Goal: Task Accomplishment & Management: Use online tool/utility

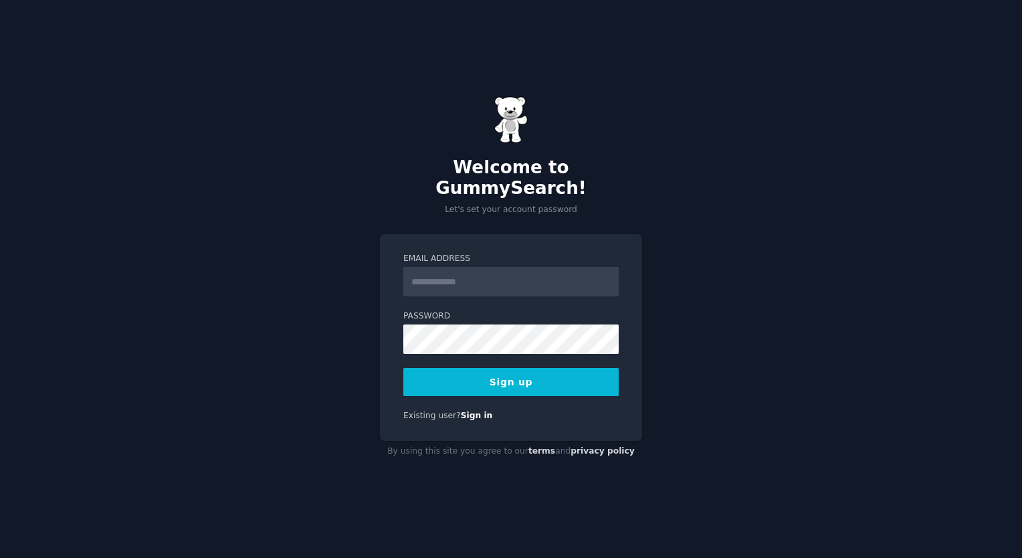
click at [519, 269] on input "Email Address" at bounding box center [510, 281] width 215 height 29
type input "**********"
click at [510, 376] on button "Sign up" at bounding box center [510, 382] width 215 height 28
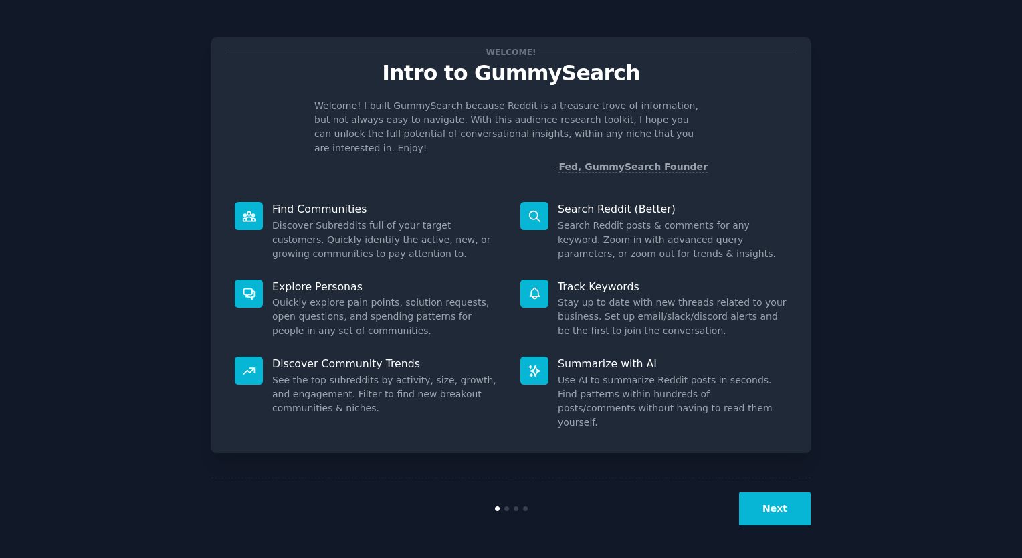
click at [767, 507] on button "Next" at bounding box center [775, 508] width 72 height 33
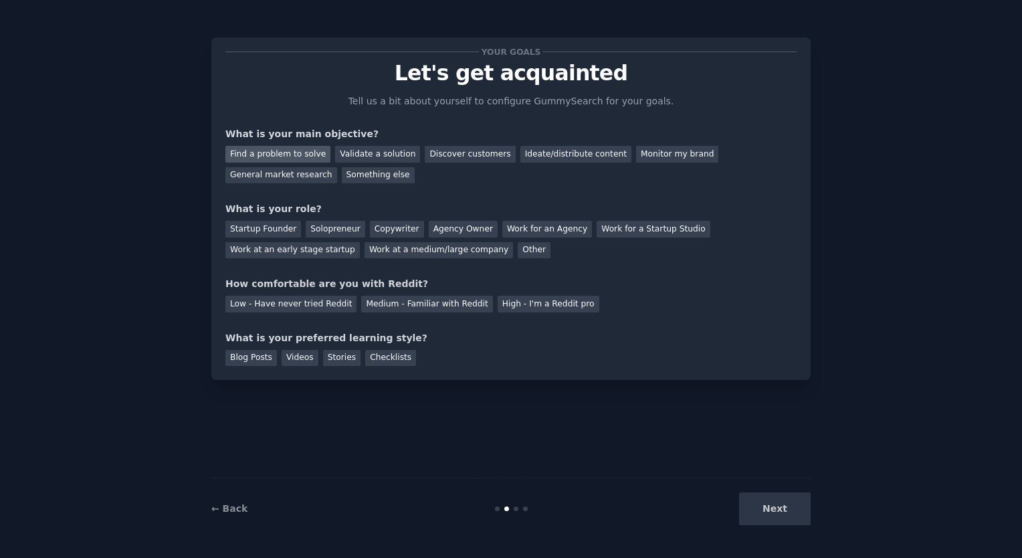
click at [295, 153] on div "Find a problem to solve" at bounding box center [277, 154] width 105 height 17
click at [347, 154] on div "Validate a solution" at bounding box center [377, 154] width 85 height 17
click at [786, 500] on div "Next" at bounding box center [710, 508] width 200 height 33
click at [241, 361] on div "Blog Posts" at bounding box center [250, 358] width 51 height 17
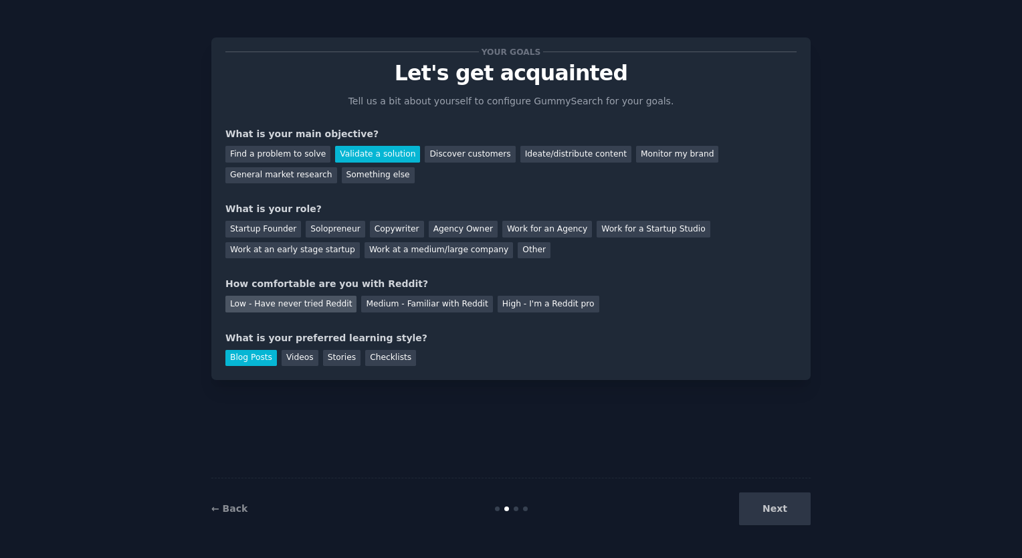
click at [301, 302] on div "Low - Have never tried Reddit" at bounding box center [290, 303] width 131 height 17
click at [364, 250] on div "Work at a medium/large company" at bounding box center [438, 250] width 148 height 17
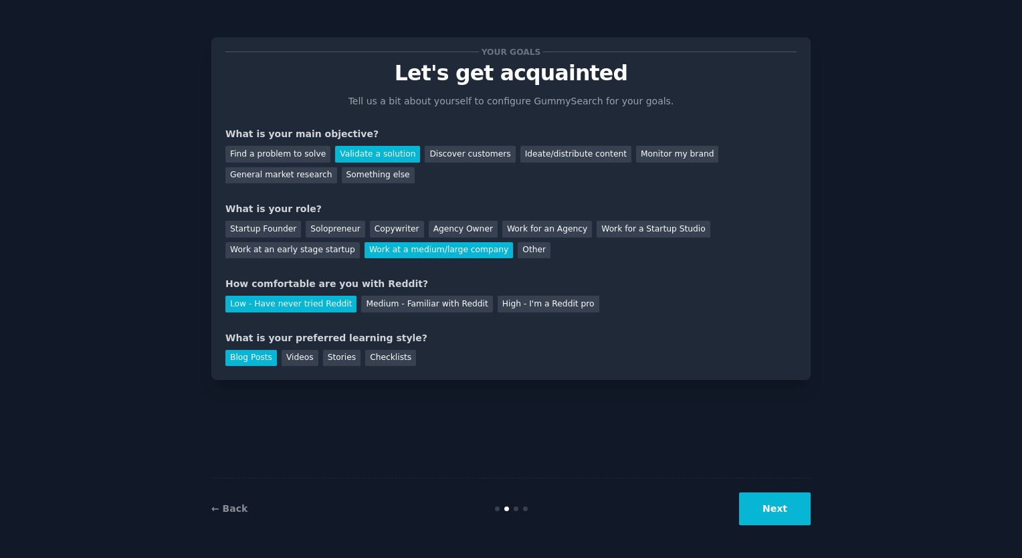
click at [794, 507] on button "Next" at bounding box center [775, 508] width 72 height 33
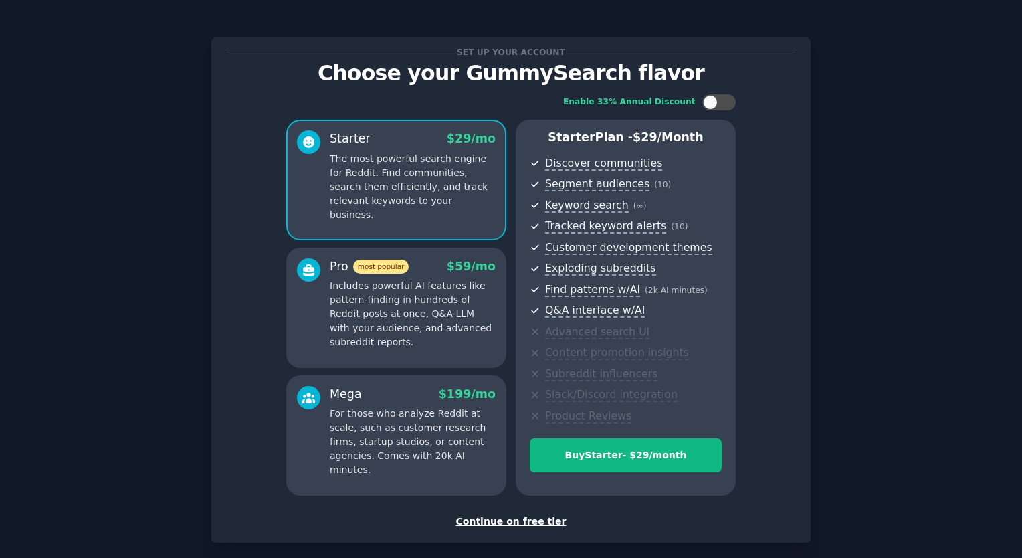
click at [508, 519] on div "Continue on free tier" at bounding box center [510, 521] width 571 height 14
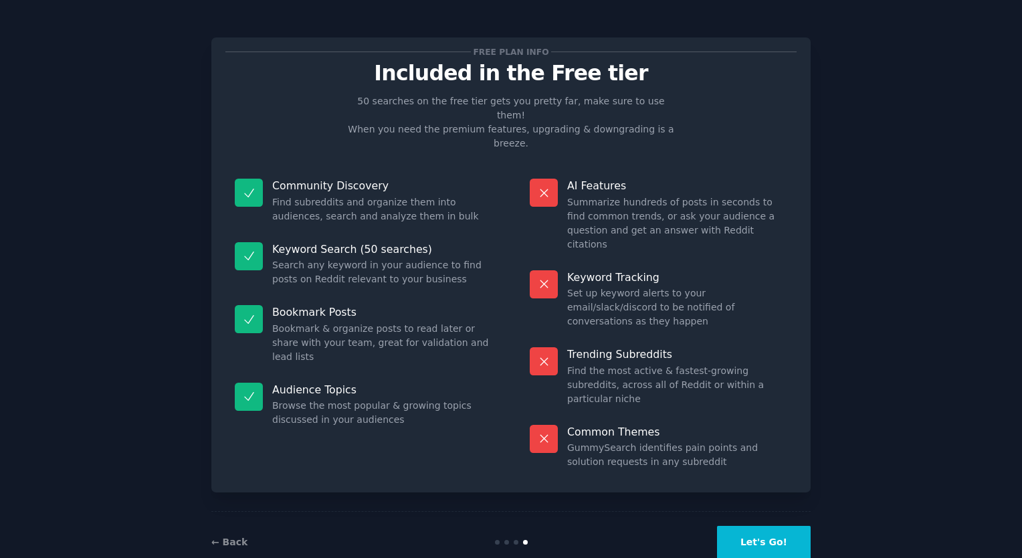
click at [751, 525] on button "Let's Go!" at bounding box center [764, 541] width 94 height 33
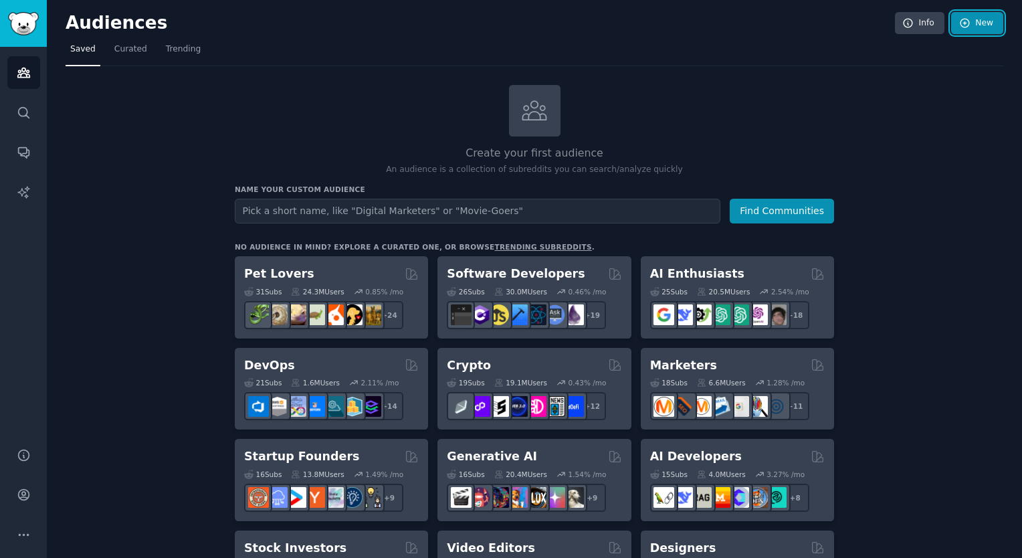
click at [967, 23] on icon at bounding box center [965, 23] width 12 height 12
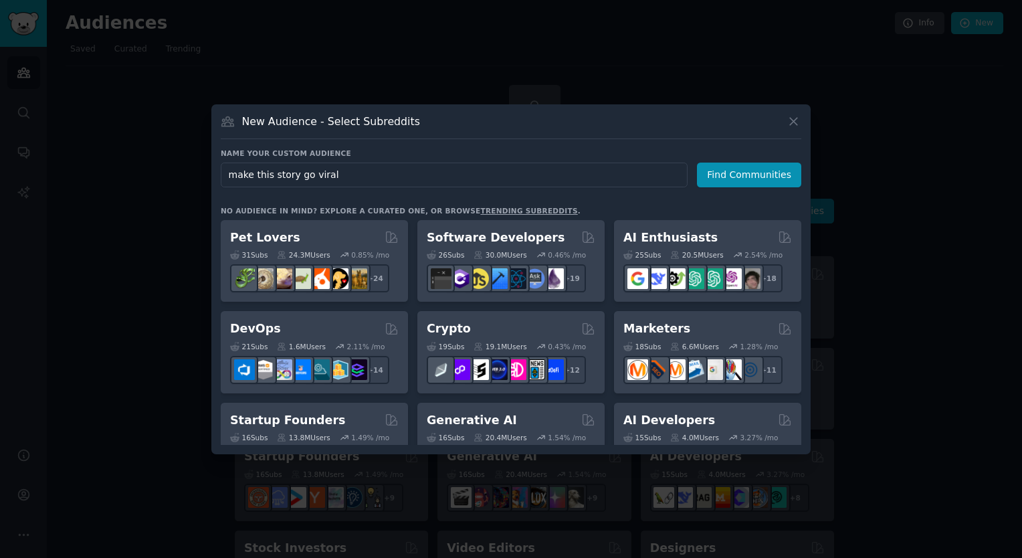
type input "make this story go viral"
click at [794, 124] on icon at bounding box center [793, 121] width 14 height 14
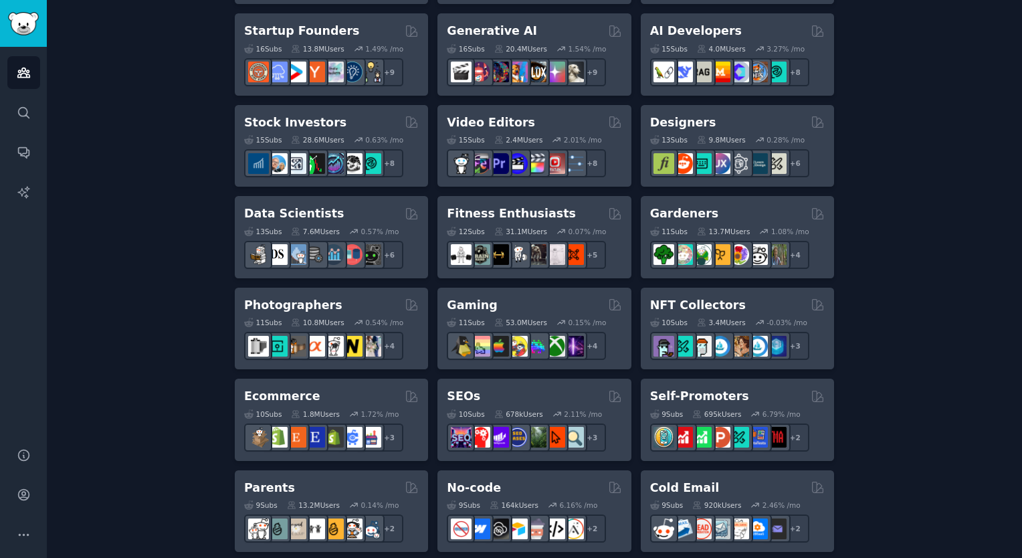
scroll to position [460, 0]
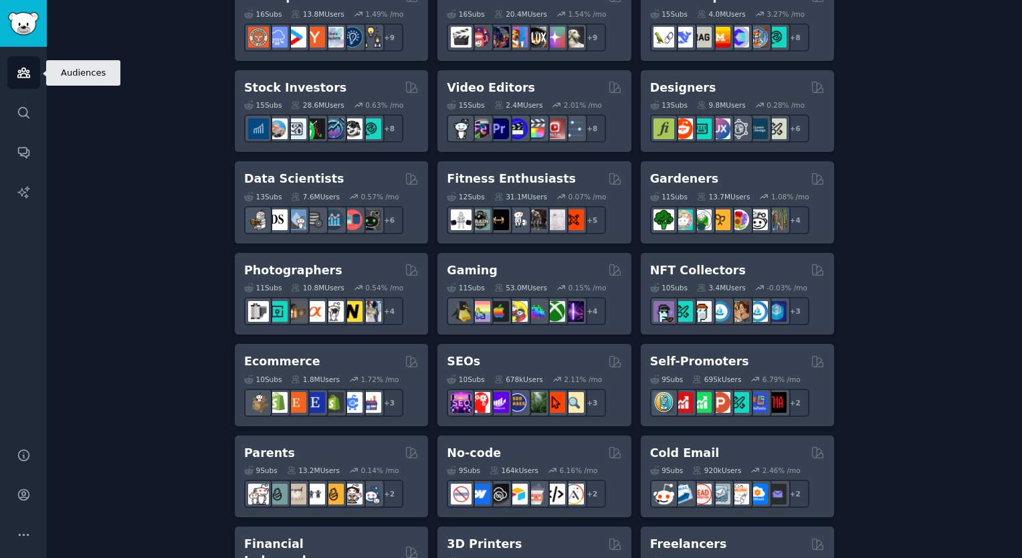
click at [23, 71] on icon "Sidebar" at bounding box center [23, 72] width 12 height 9
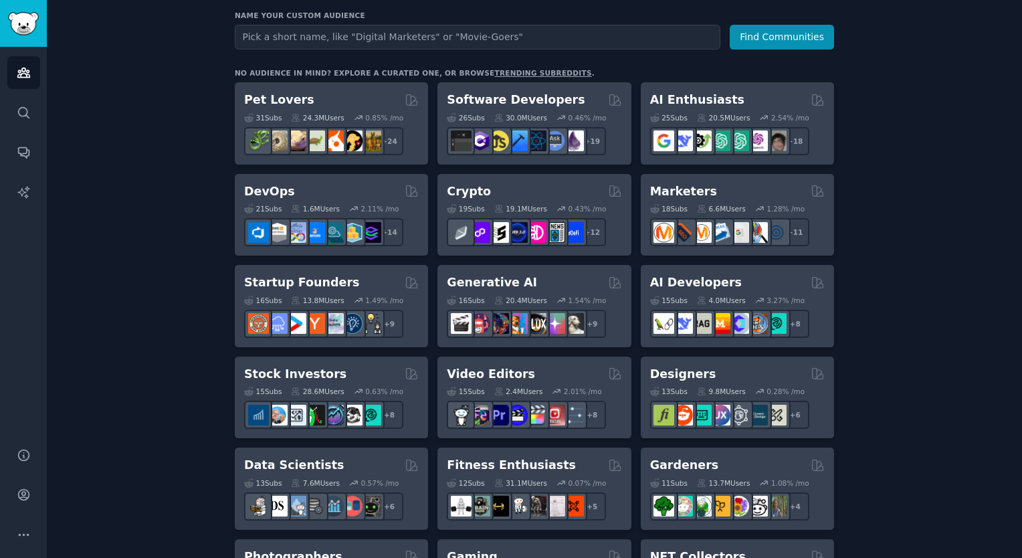
scroll to position [0, 0]
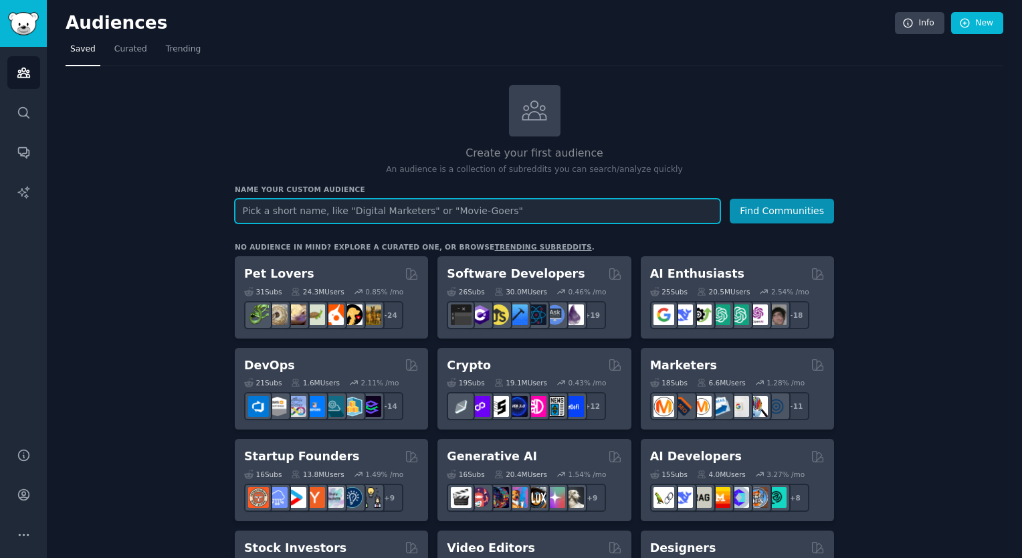
click at [322, 209] on input "text" at bounding box center [477, 211] width 485 height 25
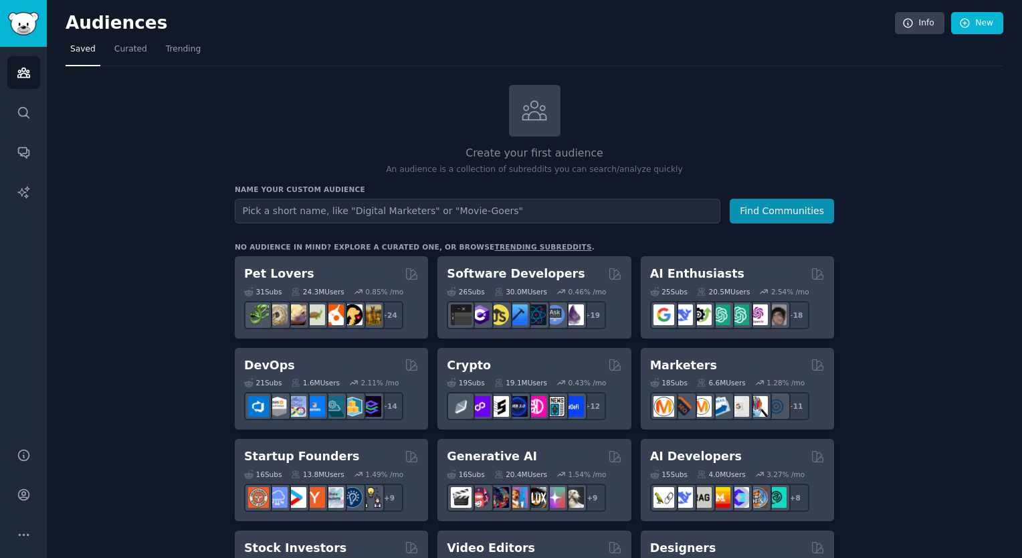
click at [534, 120] on icon at bounding box center [534, 110] width 28 height 28
click at [525, 91] on div at bounding box center [534, 110] width 51 height 51
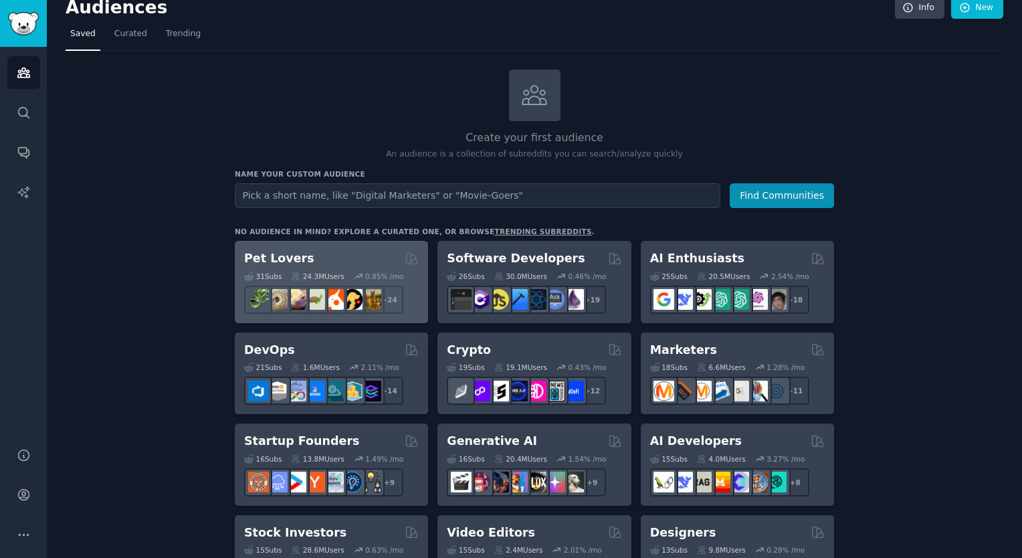
scroll to position [16, 0]
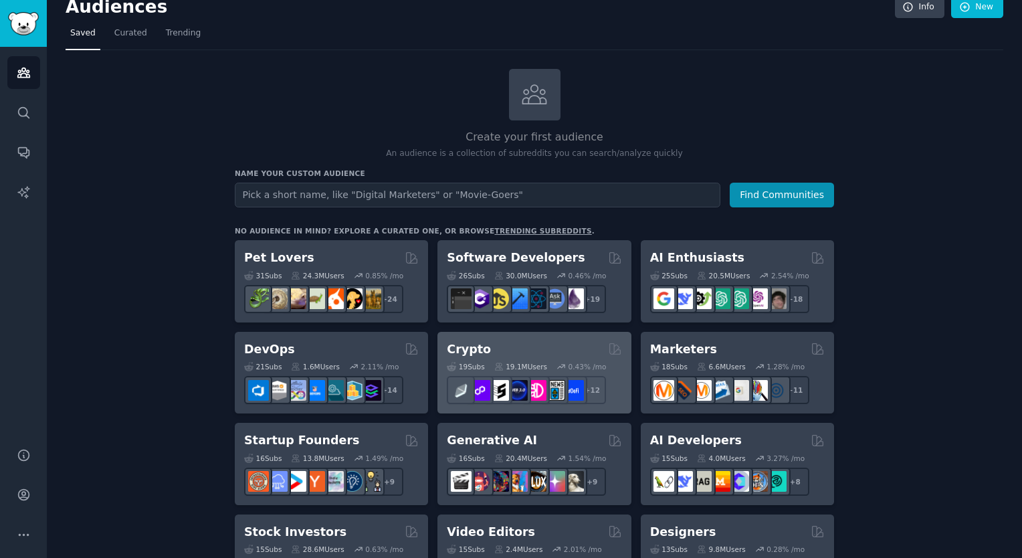
click at [508, 341] on div "Crypto" at bounding box center [534, 349] width 174 height 17
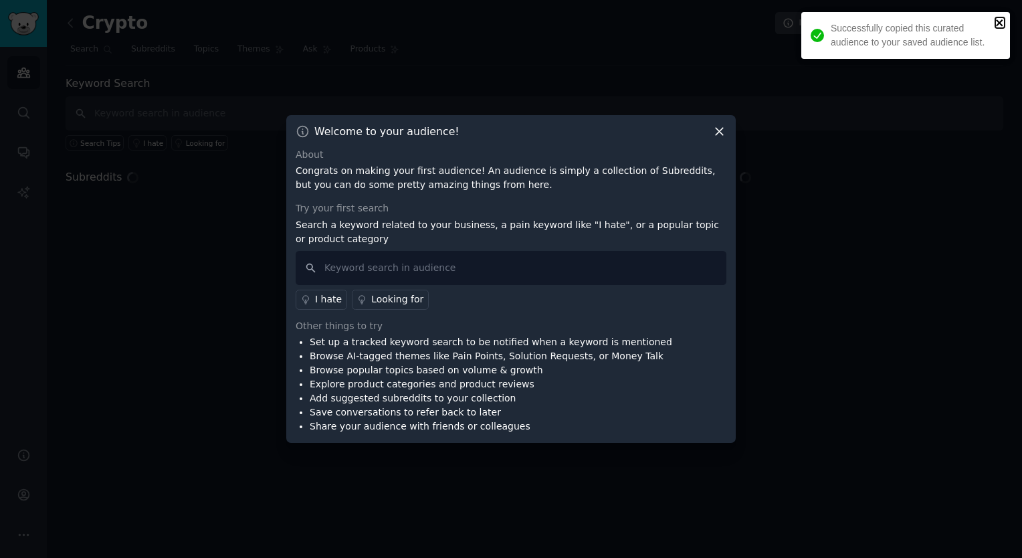
click at [1003, 20] on icon "close" at bounding box center [999, 22] width 9 height 11
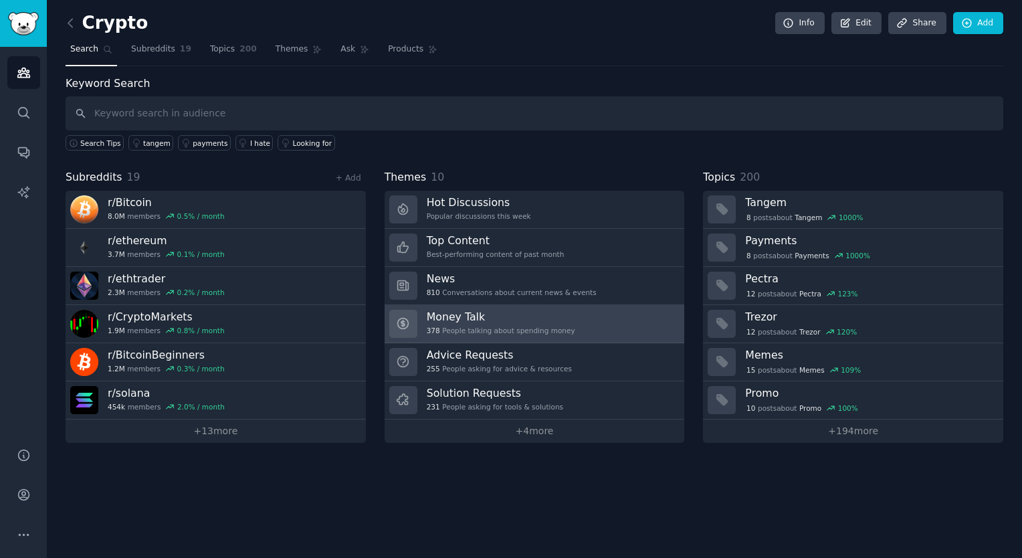
click at [515, 317] on h3 "Money Talk" at bounding box center [501, 317] width 148 height 14
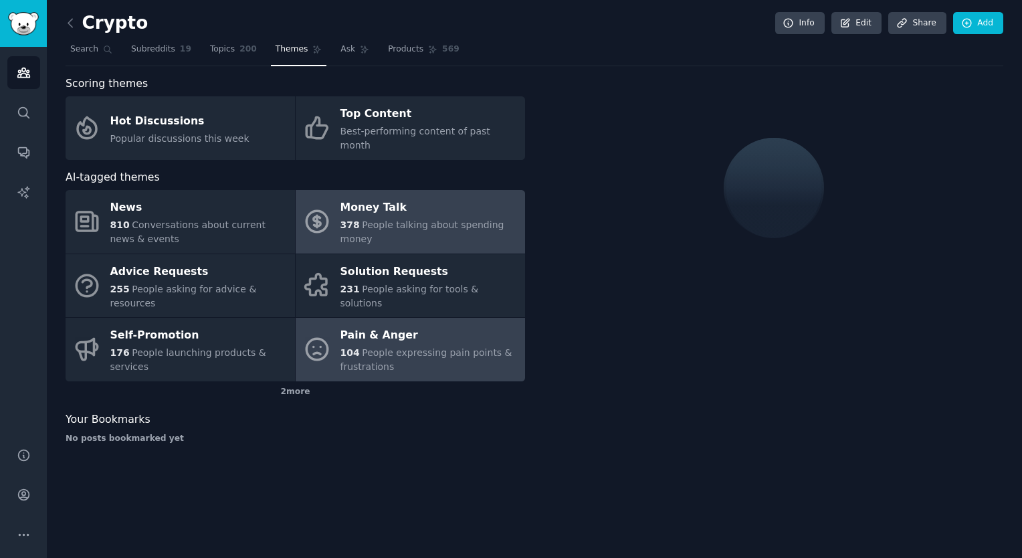
click at [483, 346] on div "104 People expressing pain points & frustrations" at bounding box center [429, 360] width 178 height 28
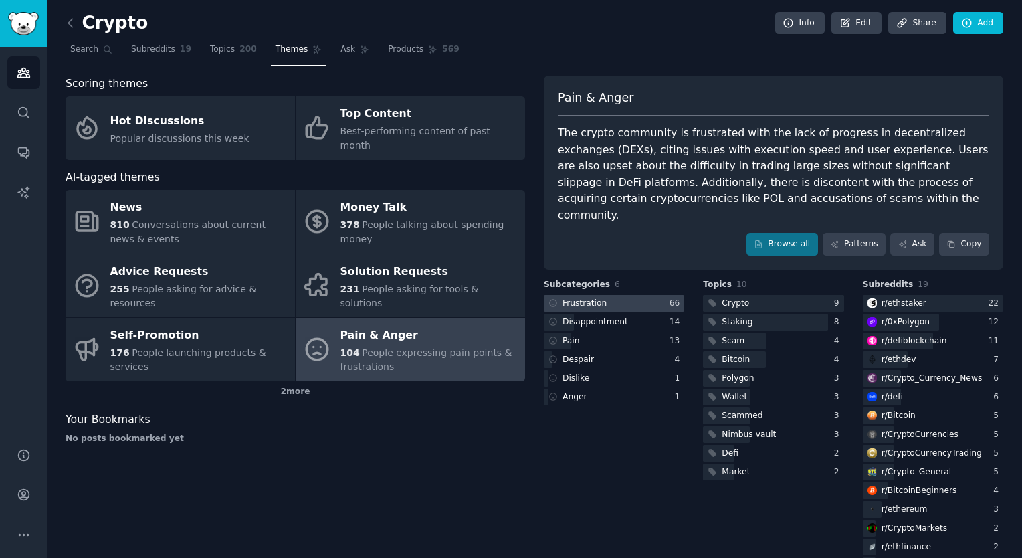
click at [606, 295] on div at bounding box center [614, 303] width 140 height 17
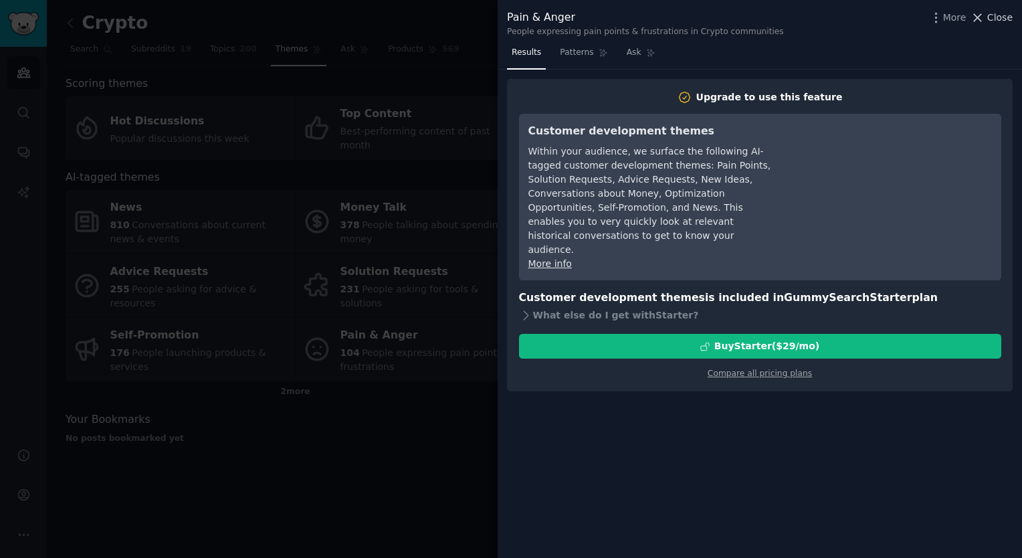
click at [994, 19] on span "Close" at bounding box center [999, 18] width 25 height 14
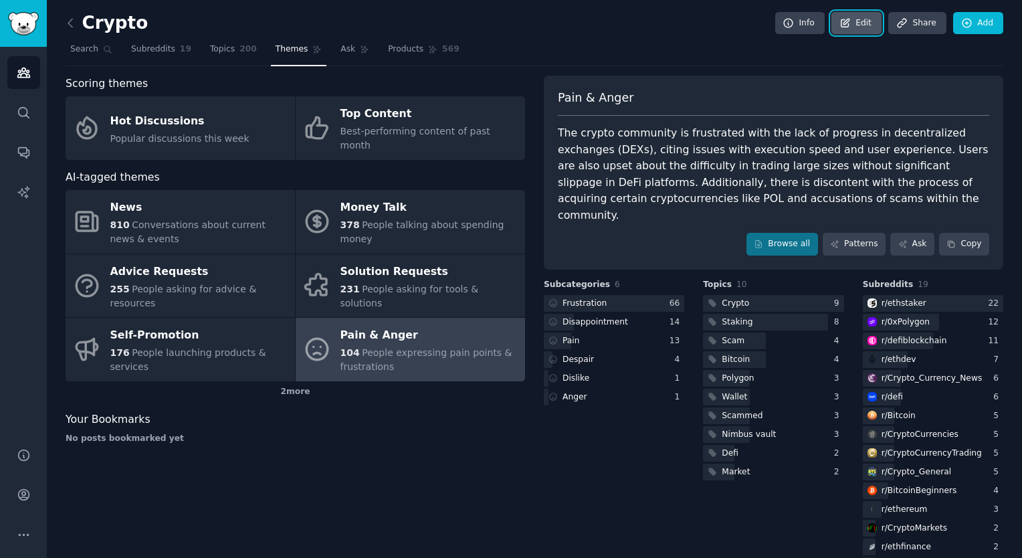
click at [869, 25] on link "Edit" at bounding box center [856, 23] width 50 height 23
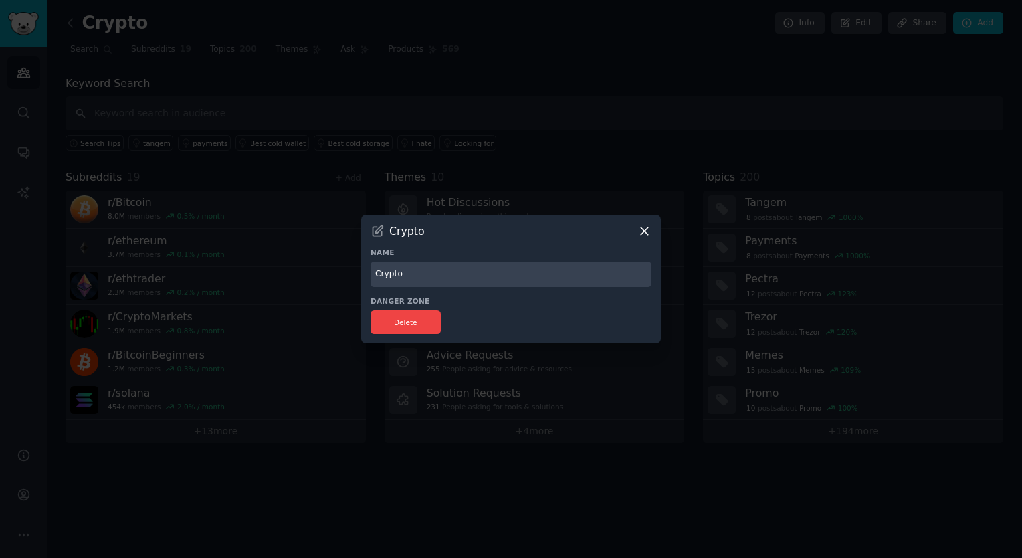
click at [561, 271] on input "Crypto" at bounding box center [510, 274] width 281 height 26
type input "C"
type input "[PERSON_NAME]"
click at [417, 320] on button "Delete" at bounding box center [405, 321] width 70 height 23
click at [492, 278] on input "[PERSON_NAME]" at bounding box center [510, 274] width 281 height 26
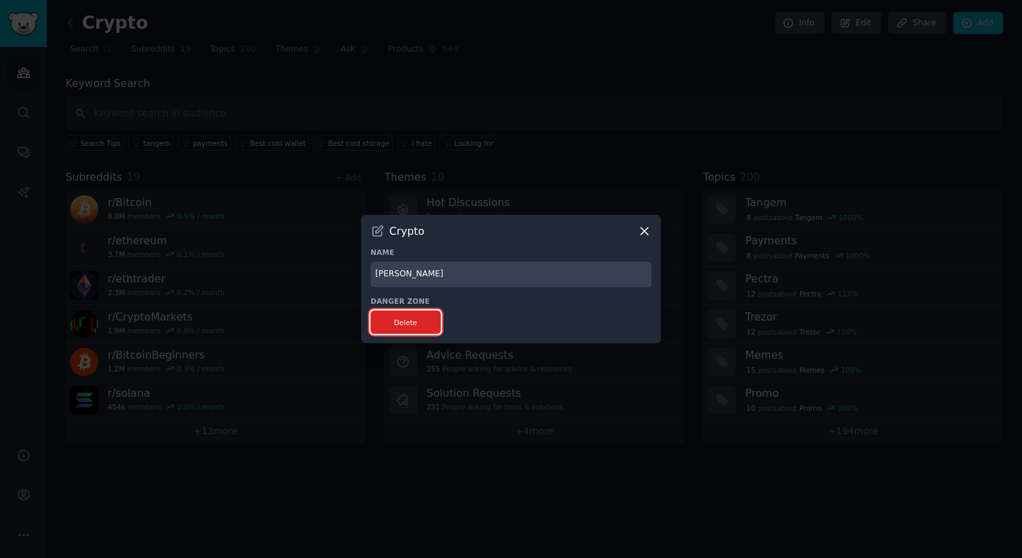
click at [406, 324] on button "Delete" at bounding box center [405, 321] width 70 height 23
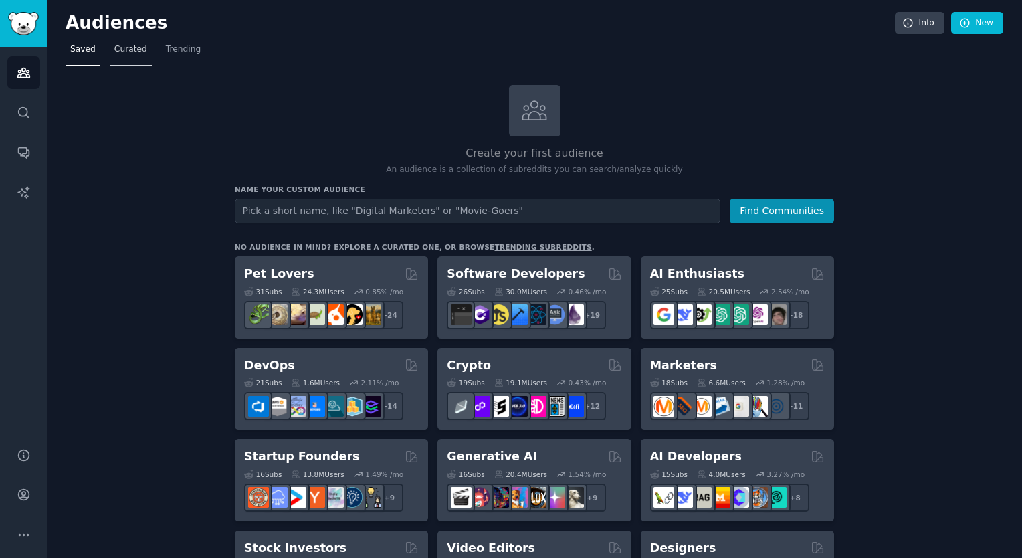
click at [126, 52] on span "Curated" at bounding box center [130, 49] width 33 height 12
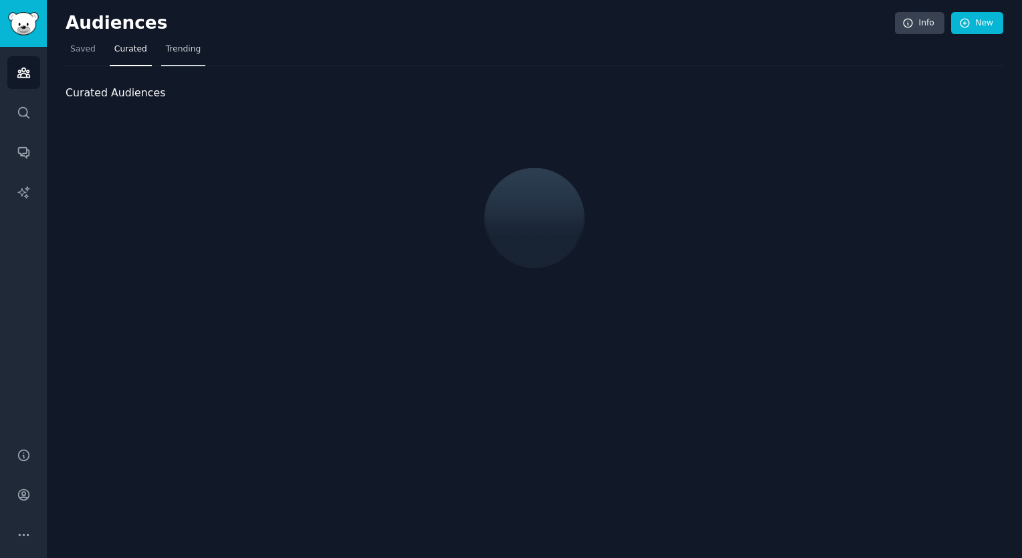
click at [177, 54] on span "Trending" at bounding box center [183, 49] width 35 height 12
